Goal: Transaction & Acquisition: Purchase product/service

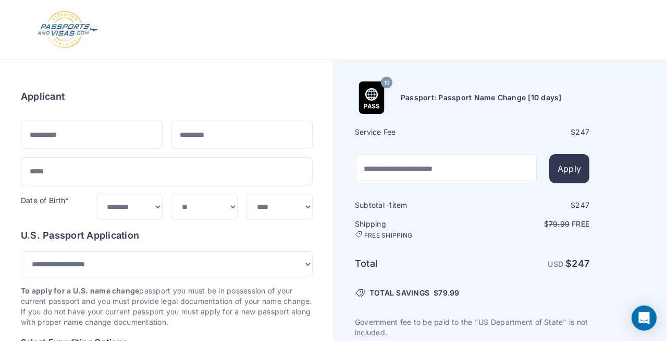
select select "**********"
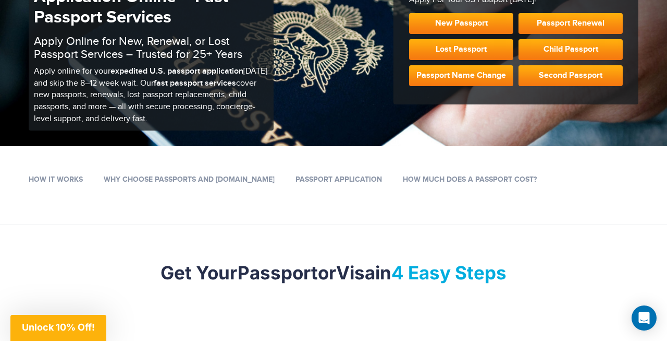
scroll to position [144, 0]
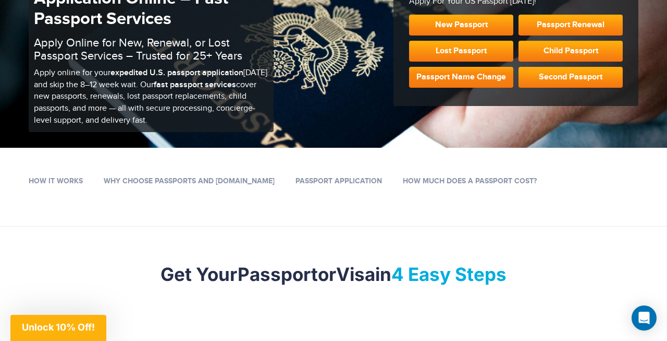
click at [453, 74] on link "Passport Name Change" at bounding box center [461, 77] width 104 height 21
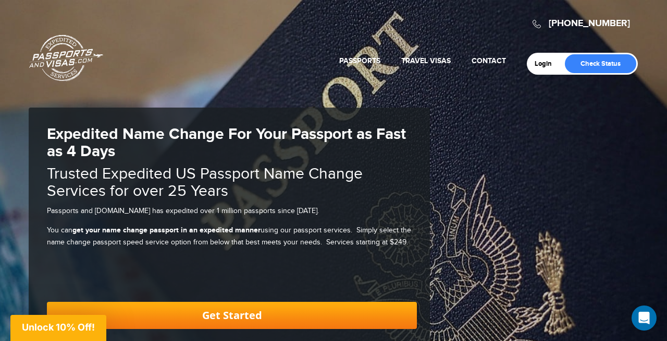
click at [214, 314] on link "Get Started" at bounding box center [232, 314] width 370 height 27
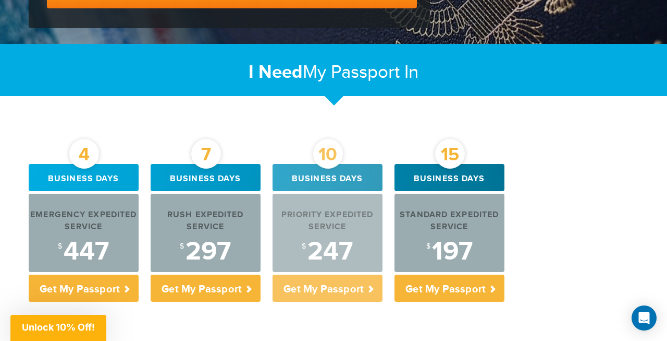
scroll to position [322, 0]
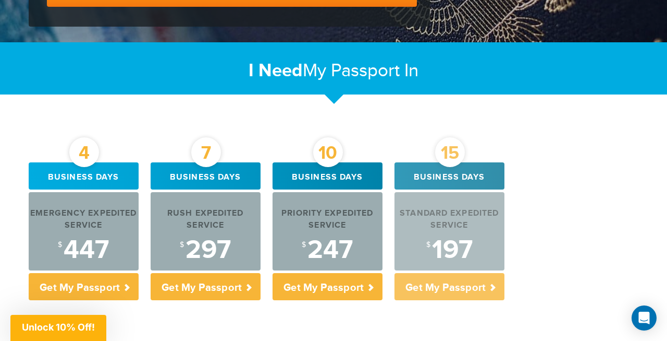
click at [443, 218] on div "Standard Expedited Service" at bounding box center [450, 220] width 110 height 24
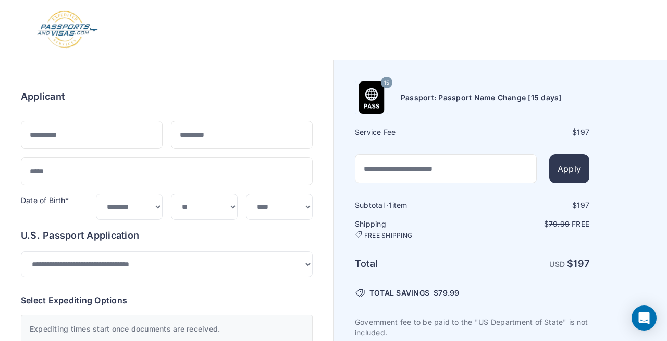
select select "**"
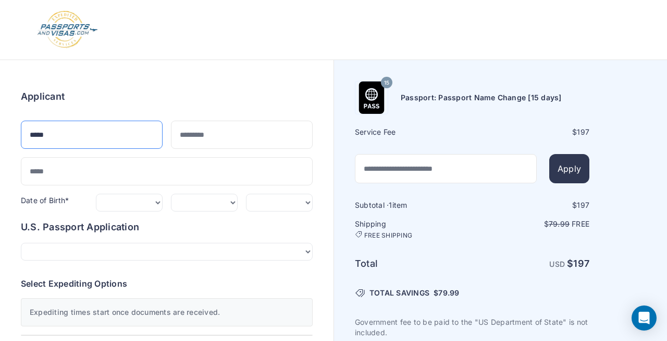
type input "*****"
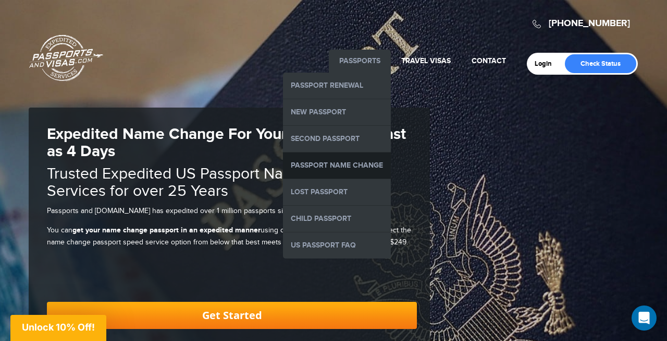
click at [337, 160] on link "Passport Name Change" at bounding box center [337, 165] width 108 height 26
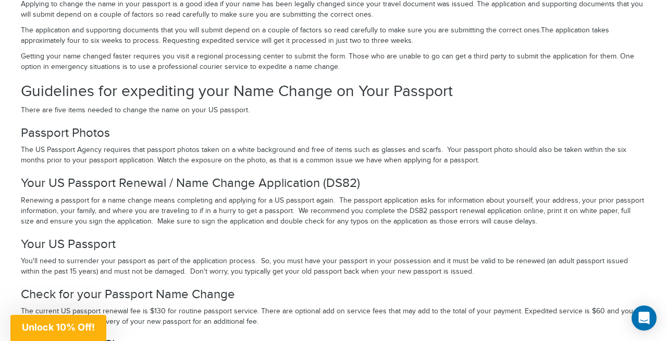
scroll to position [1577, 0]
click at [79, 204] on p "Renewing a passport for a name change means completing and applying for a US pa…" at bounding box center [334, 210] width 626 height 31
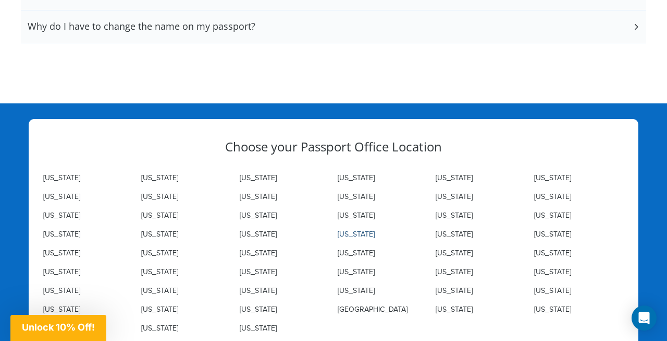
scroll to position [2048, 0]
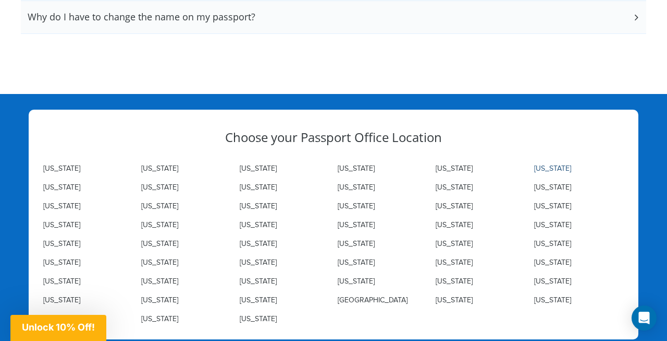
click at [555, 164] on link "[US_STATE]" at bounding box center [553, 168] width 37 height 8
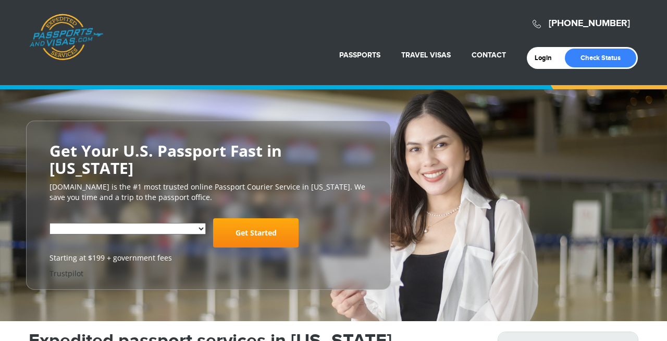
select select "**********"
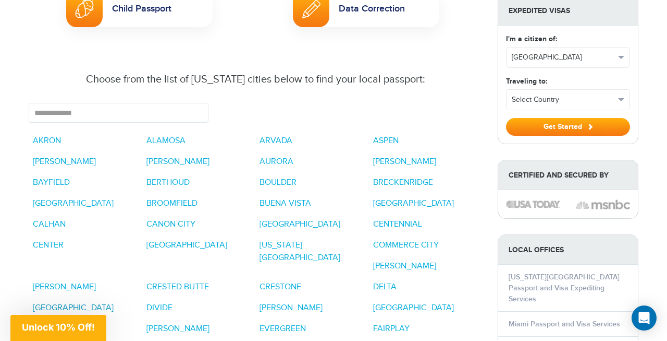
scroll to position [760, 0]
click at [114, 303] on link "[GEOGRAPHIC_DATA]" at bounding box center [73, 308] width 81 height 10
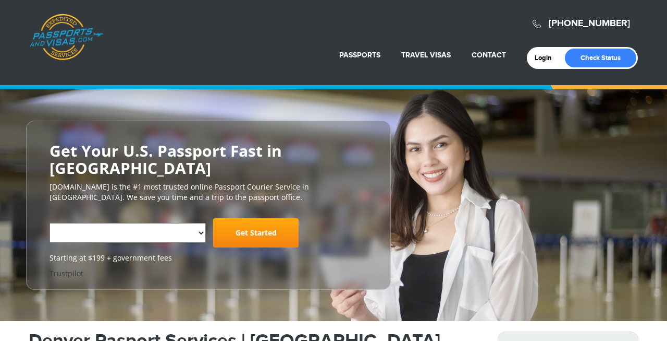
select select "**********"
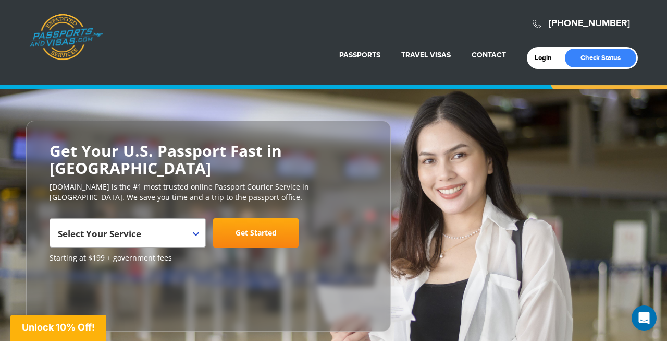
click at [64, 38] on link "Passports & Visas.com" at bounding box center [66, 37] width 74 height 47
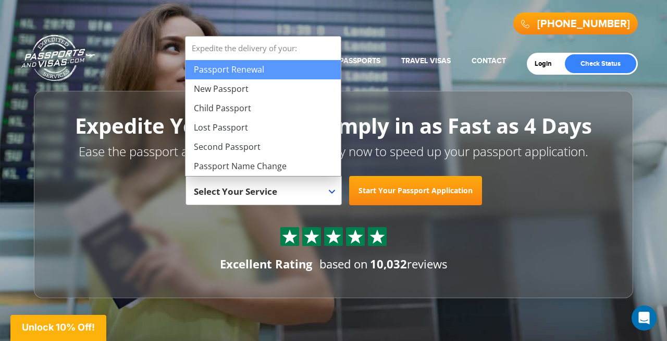
click at [330, 188] on span "Select Your Service" at bounding box center [262, 194] width 137 height 29
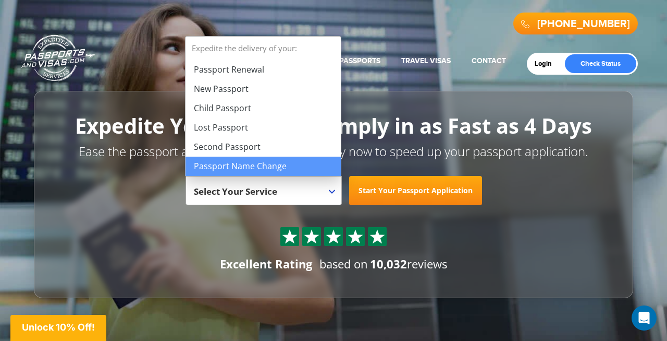
select select "**********"
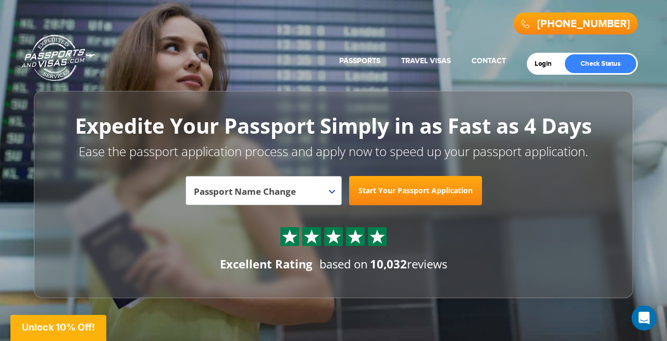
click at [424, 189] on link "Start Your Passport Application" at bounding box center [415, 190] width 133 height 29
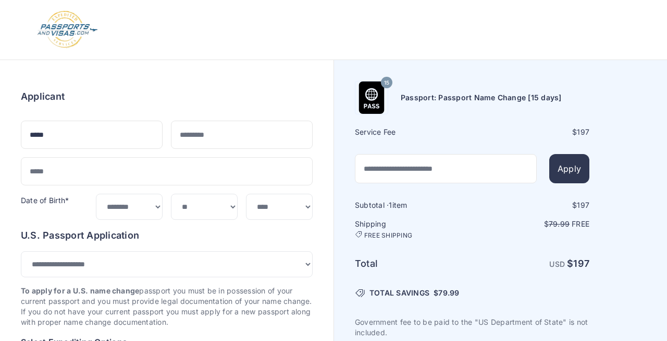
select select "**********"
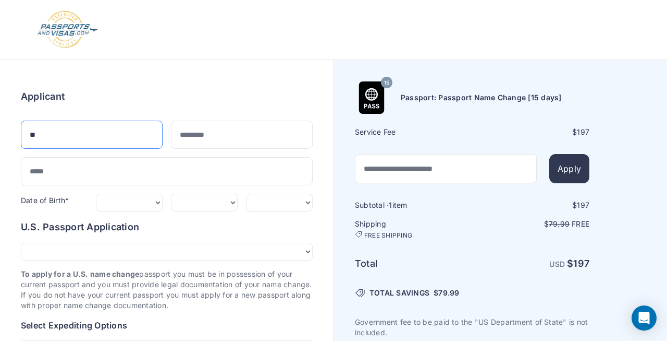
type input "*"
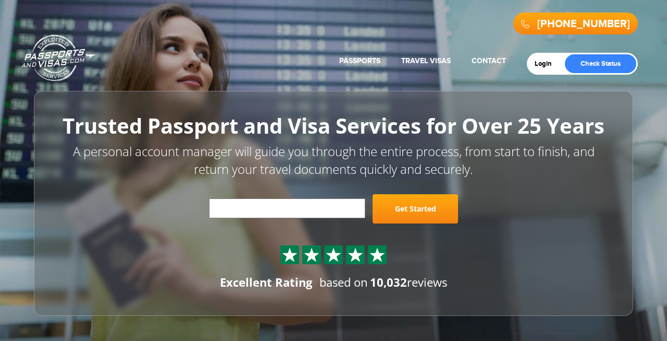
select select "**********"
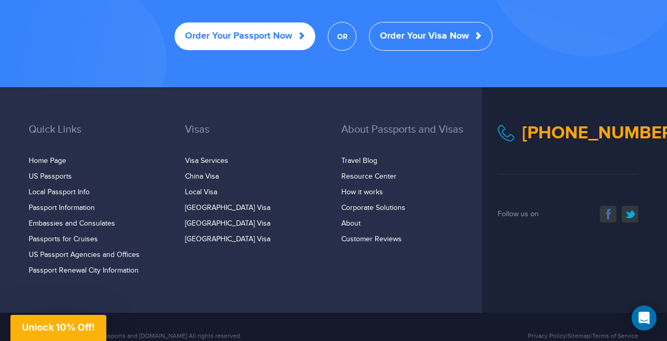
scroll to position [2130, 0]
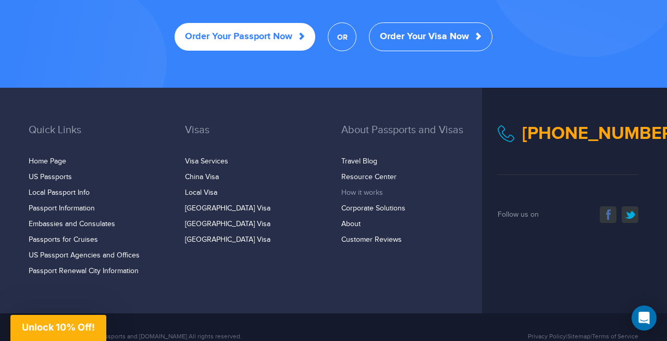
click at [359, 188] on link "How it works" at bounding box center [363, 192] width 42 height 8
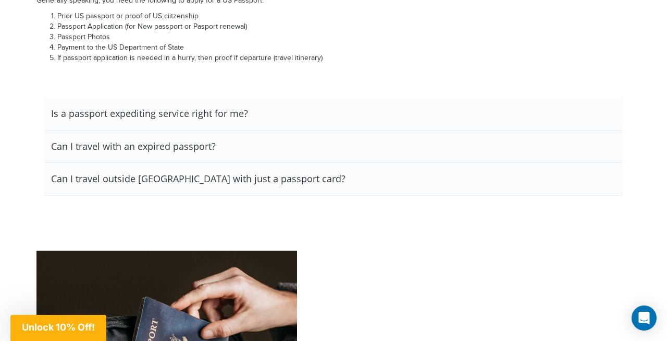
scroll to position [1419, 0]
click at [164, 107] on h3 "Is a passport expediting service right for me?" at bounding box center [149, 112] width 197 height 11
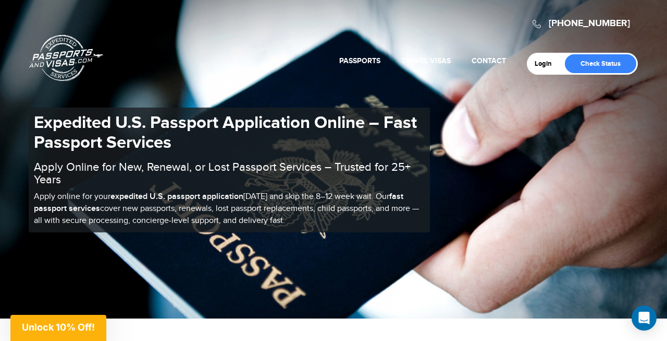
scroll to position [0, 0]
click at [544, 63] on link "Login" at bounding box center [547, 63] width 25 height 8
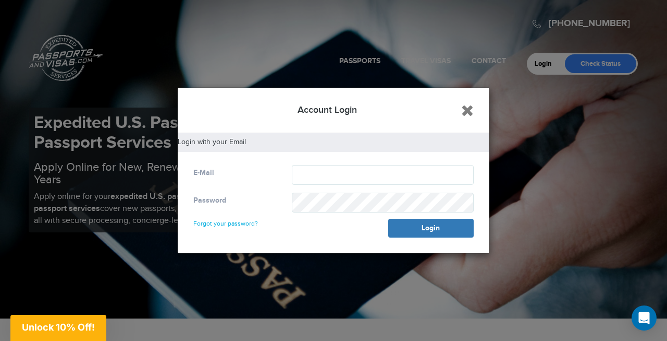
click at [467, 111] on icon "Close" at bounding box center [468, 110] width 13 height 16
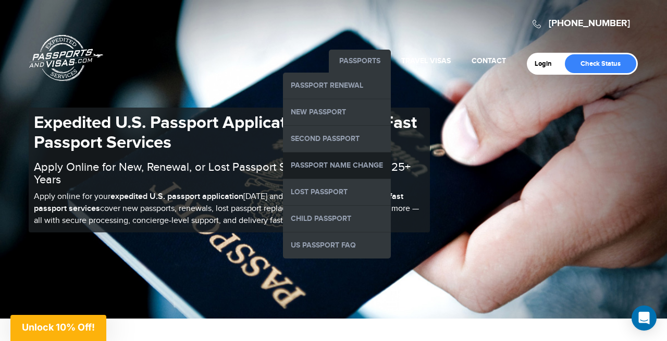
click at [321, 161] on link "Passport Name Change" at bounding box center [337, 165] width 108 height 26
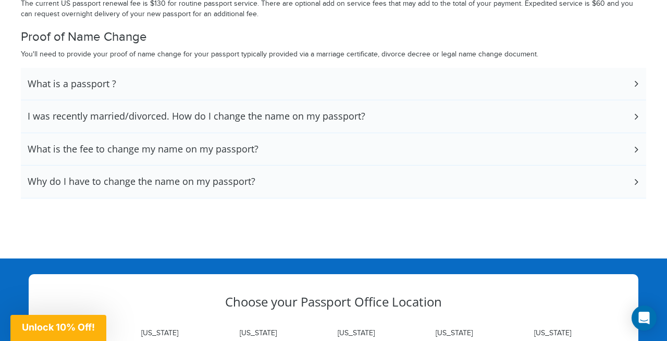
scroll to position [1881, 0]
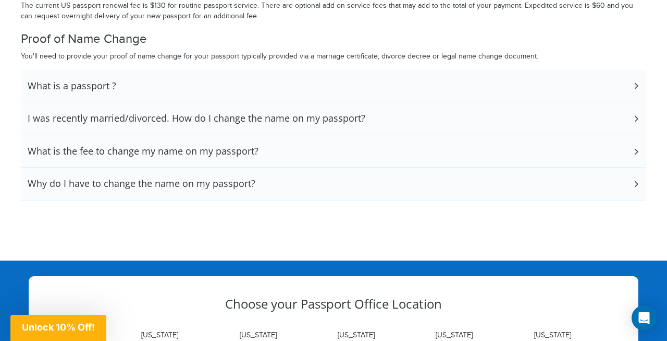
click at [102, 145] on h3 "What is the fee to change my name on my passport?" at bounding box center [143, 150] width 231 height 11
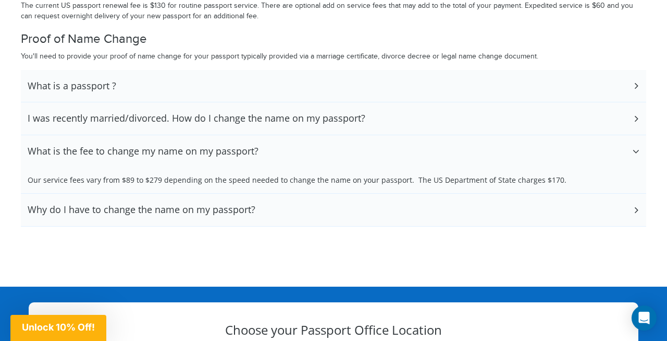
click at [209, 204] on h3 "Why do I have to change the name on my passport?" at bounding box center [142, 209] width 228 height 11
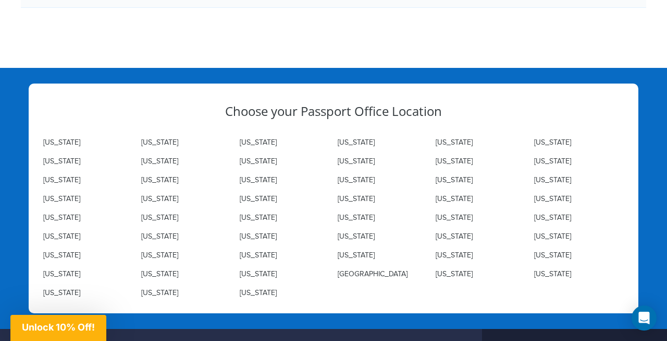
scroll to position [2137, 0]
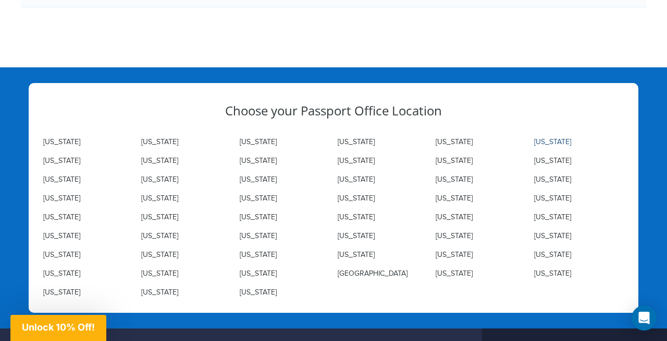
click at [553, 138] on link "Colorado" at bounding box center [553, 142] width 37 height 8
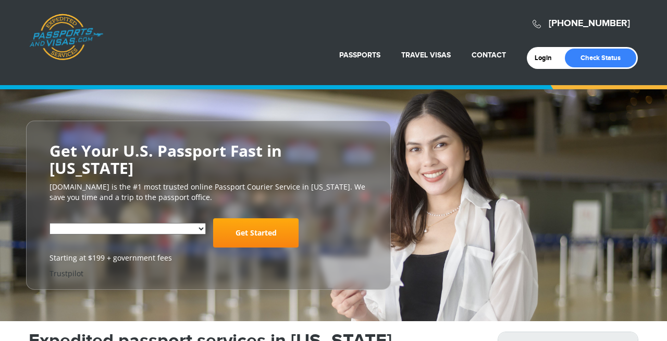
select select "**********"
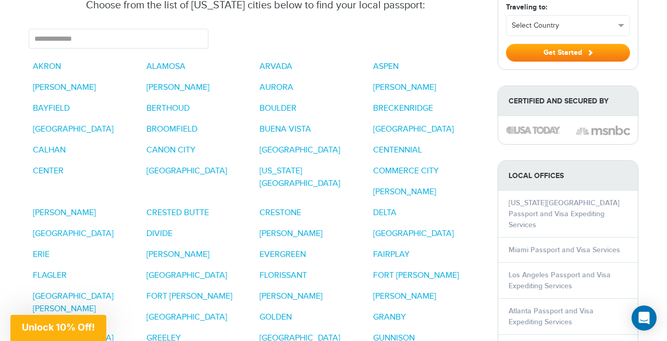
scroll to position [836, 0]
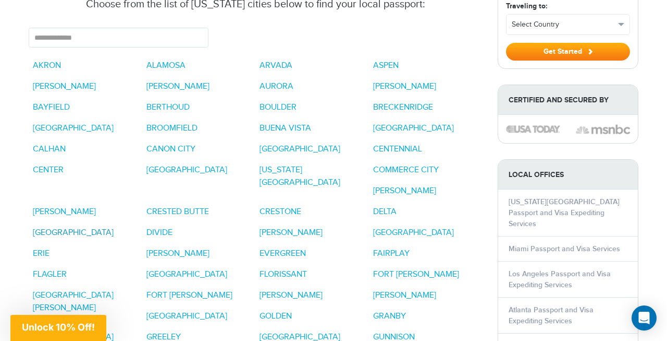
click at [114, 227] on link "DENVER" at bounding box center [73, 232] width 81 height 10
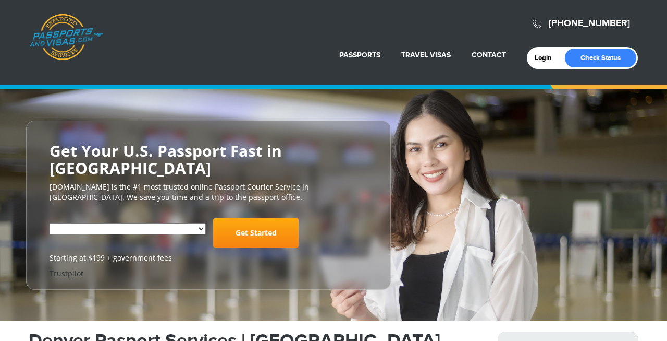
select select "**********"
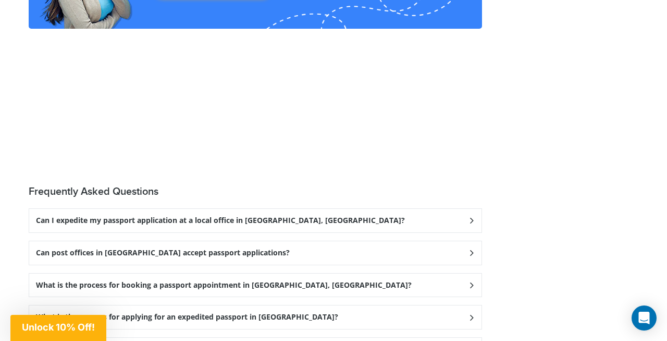
scroll to position [2614, 0]
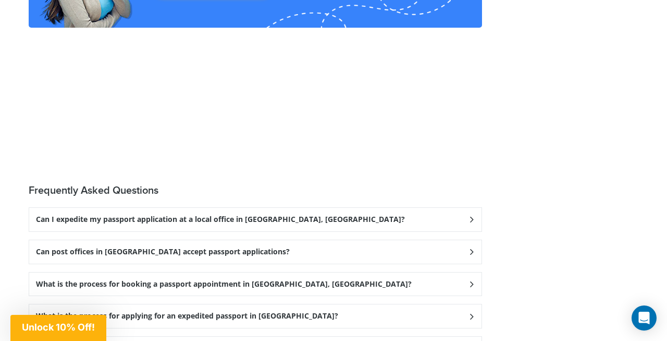
click at [467, 216] on icon at bounding box center [472, 219] width 10 height 7
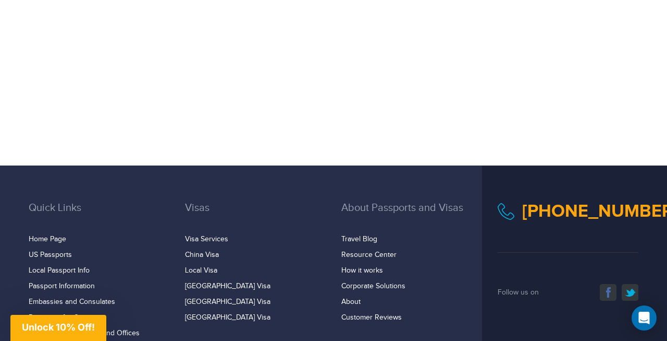
scroll to position [3042, 0]
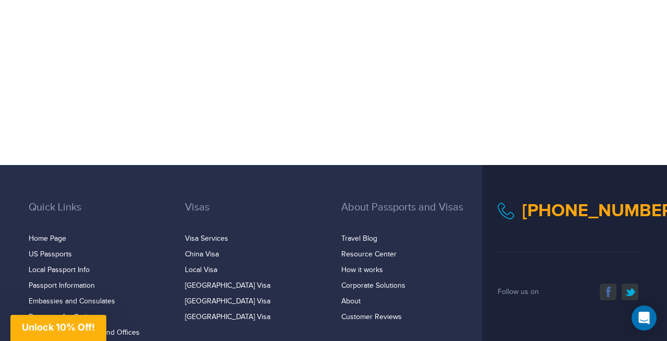
drag, startPoint x: 103, startPoint y: 266, endPoint x: 98, endPoint y: 301, distance: 35.3
click at [104, 328] on link "US Passport Agencies and Offices" at bounding box center [84, 332] width 111 height 8
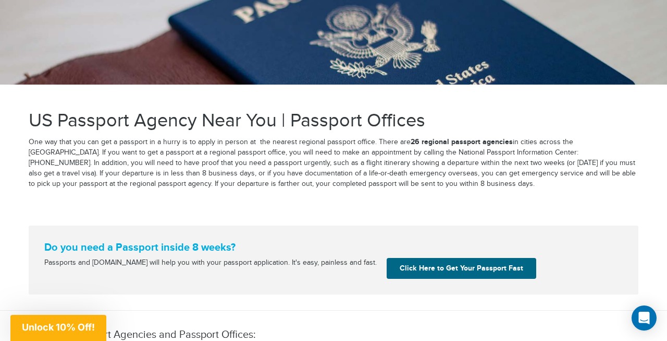
scroll to position [138, 0]
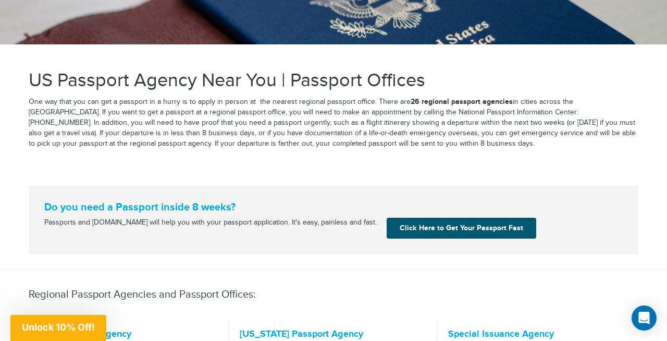
click at [444, 225] on link "Click Here to Get Your Passport Fast" at bounding box center [462, 227] width 150 height 21
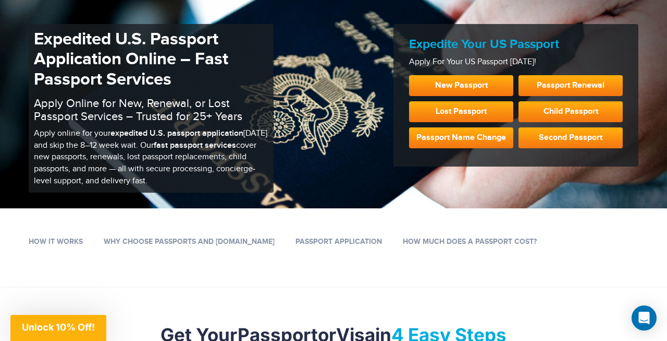
scroll to position [83, 0]
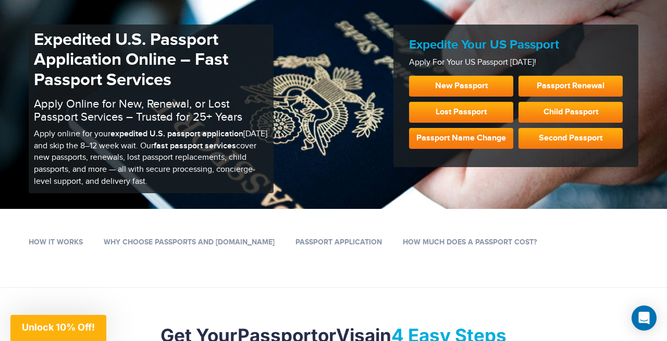
click at [446, 138] on link "Passport Name Change" at bounding box center [461, 138] width 104 height 21
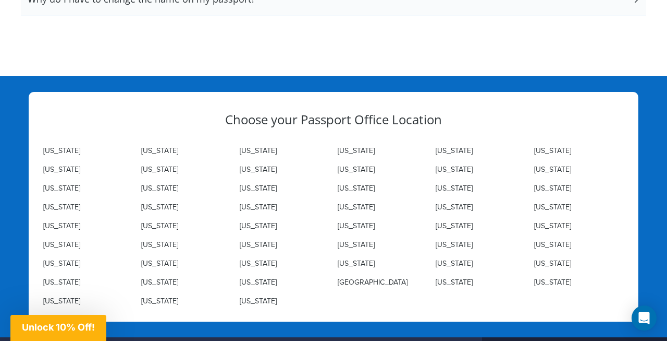
scroll to position [2068, 0]
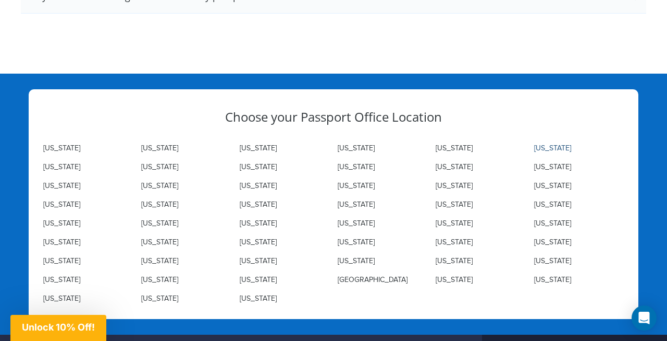
click at [546, 144] on link "Colorado" at bounding box center [553, 148] width 37 height 8
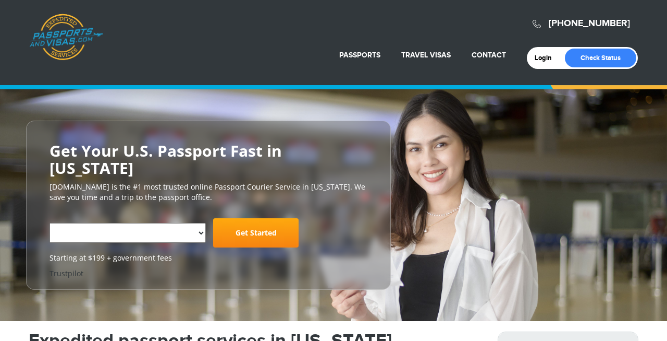
select select "**********"
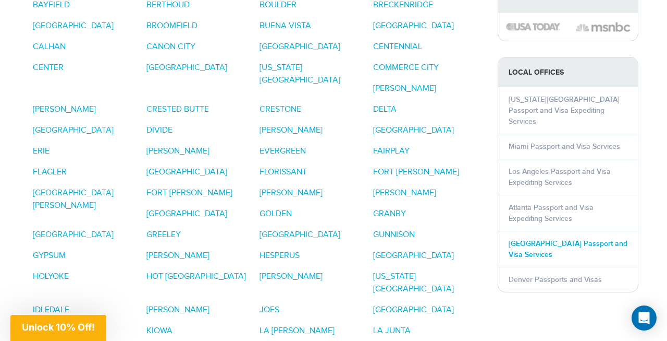
scroll to position [941, 0]
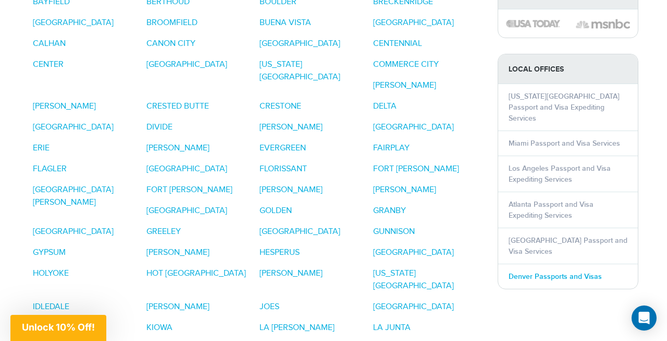
click at [530, 272] on link "Denver Passports and Visas" at bounding box center [555, 276] width 93 height 9
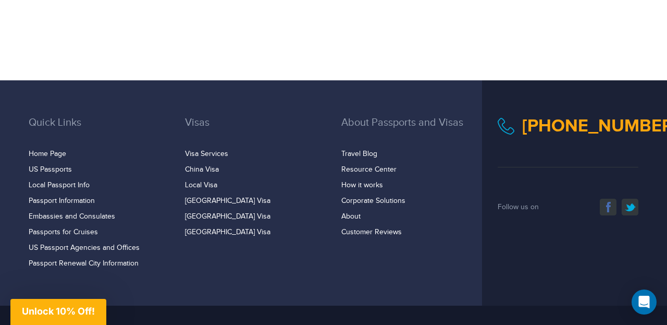
scroll to position [972, 0]
